Goal: Navigation & Orientation: Find specific page/section

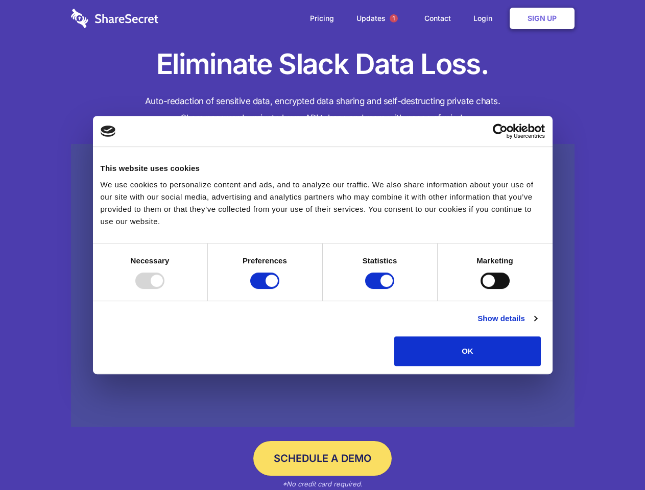
click at [164, 289] on div at bounding box center [149, 281] width 29 height 16
click at [279, 289] on input "Preferences" at bounding box center [264, 281] width 29 height 16
checkbox input "false"
click at [381, 289] on input "Statistics" at bounding box center [379, 281] width 29 height 16
checkbox input "false"
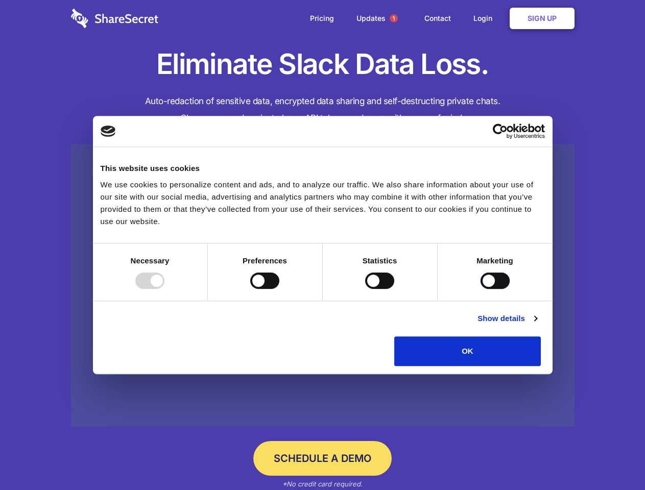
click at [481, 289] on input "Marketing" at bounding box center [495, 281] width 29 height 16
checkbox input "true"
click at [537, 325] on link "Show details" at bounding box center [507, 319] width 59 height 12
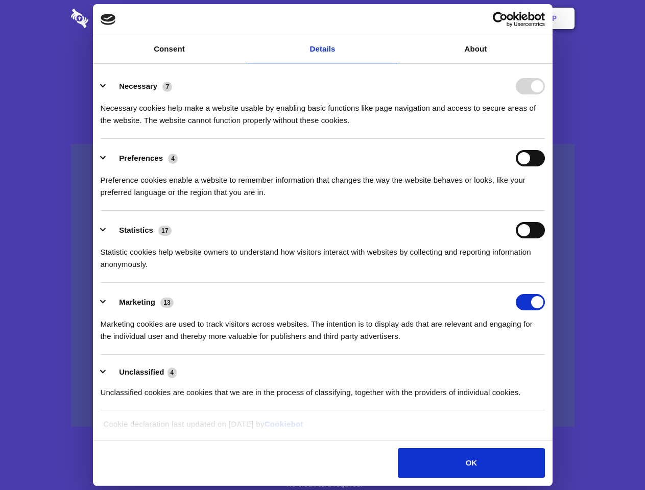
click at [545, 139] on li "Necessary 7 Necessary cookies help make a website usable by enabling basic func…" at bounding box center [323, 103] width 444 height 72
click at [393, 18] on span "1" at bounding box center [394, 18] width 8 height 8
